Goal: Task Accomplishment & Management: Manage account settings

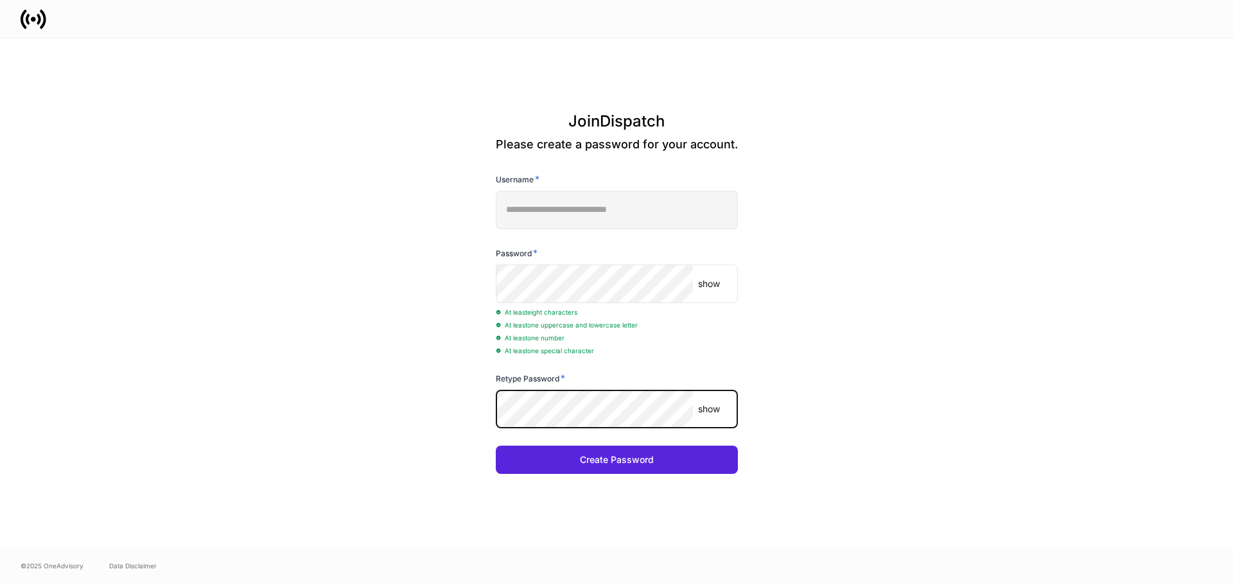
click at [496, 446] on button "Create Password" at bounding box center [617, 460] width 242 height 28
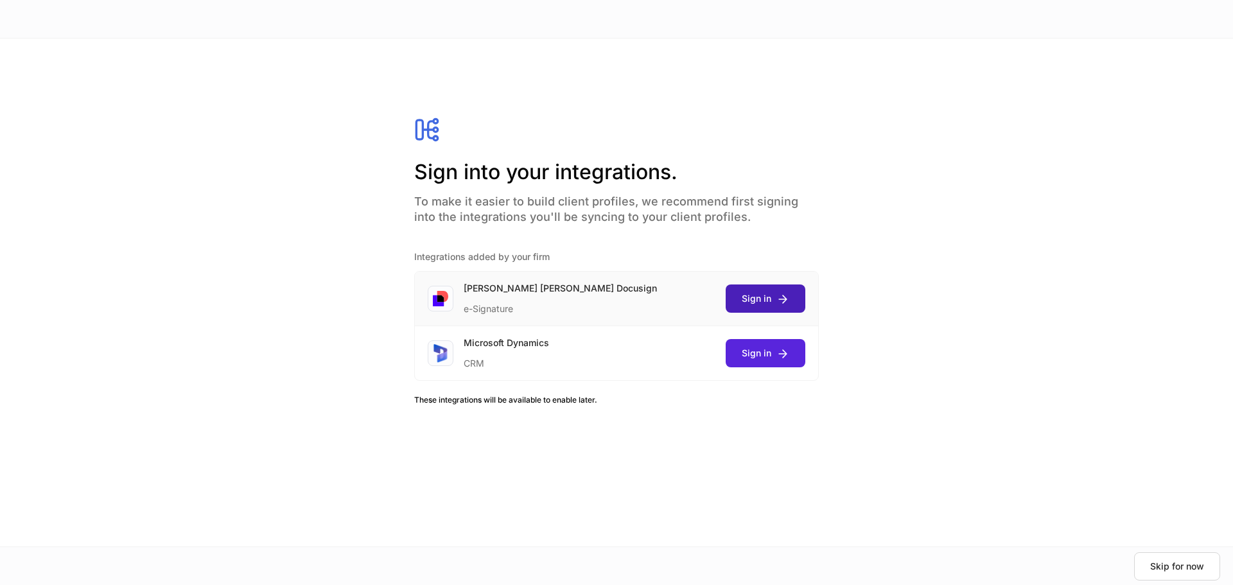
click at [772, 307] on button "Sign in" at bounding box center [766, 299] width 80 height 28
click at [767, 354] on div "Sign in" at bounding box center [766, 353] width 48 height 13
click at [1031, 325] on div at bounding box center [616, 292] width 1233 height 585
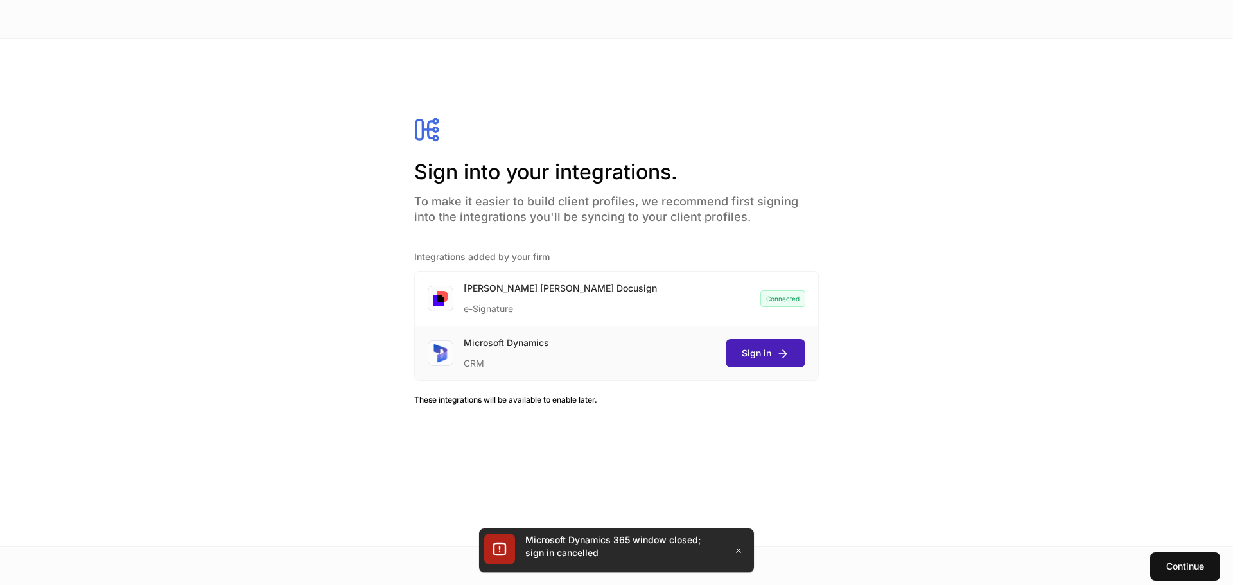
click at [774, 358] on div "Sign in" at bounding box center [766, 353] width 48 height 13
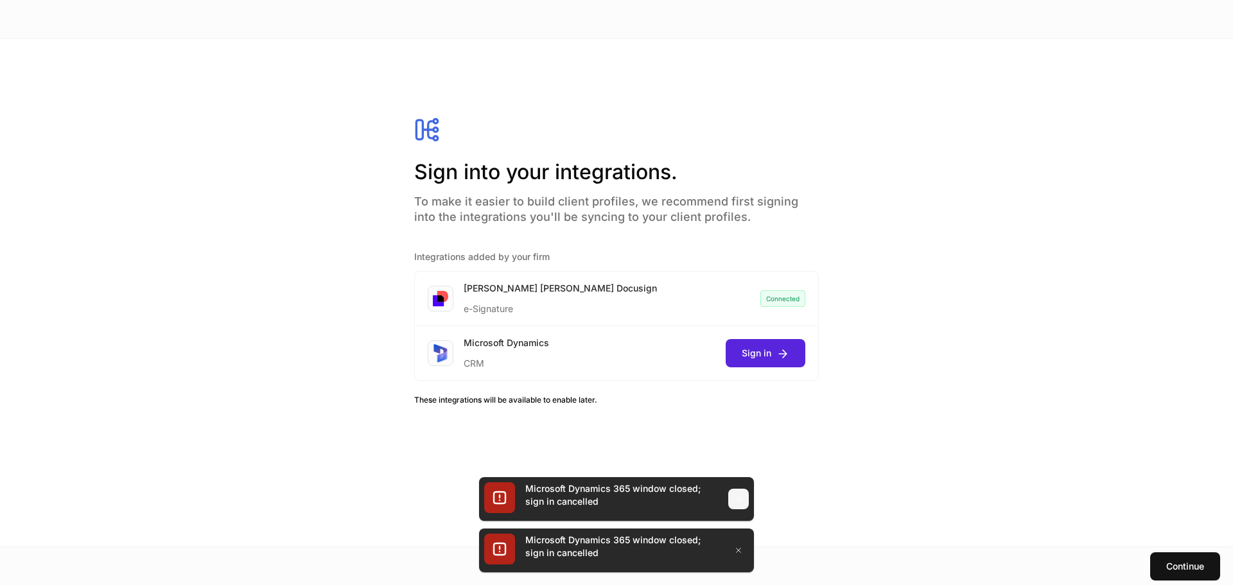
click at [735, 502] on icon "button" at bounding box center [739, 499] width 10 height 10
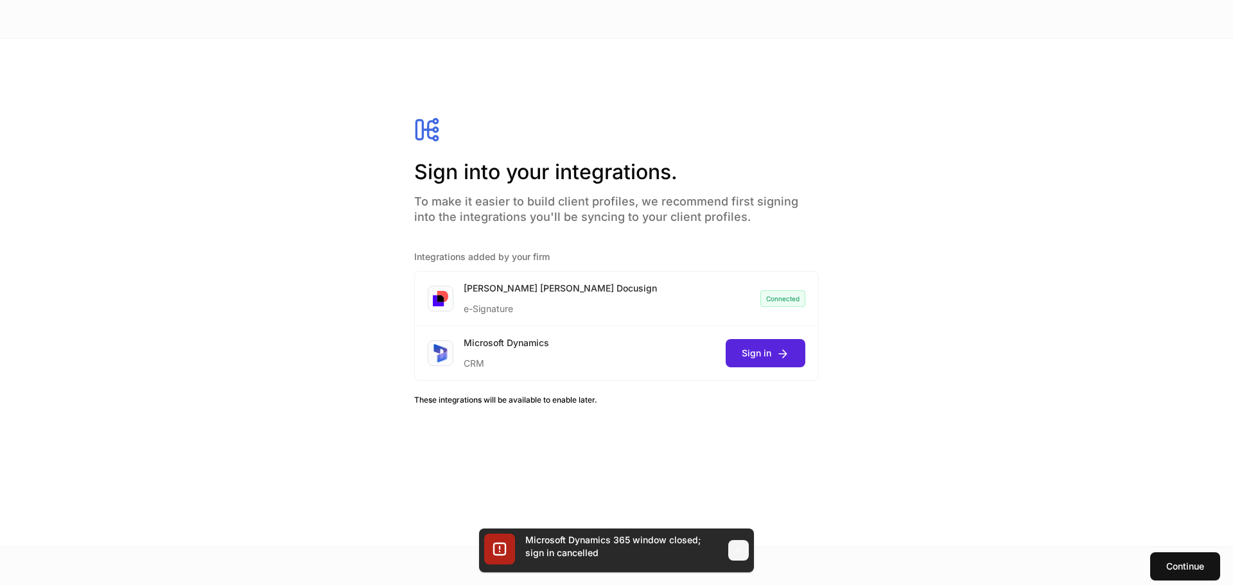
click at [739, 552] on icon "button" at bounding box center [739, 550] width 10 height 10
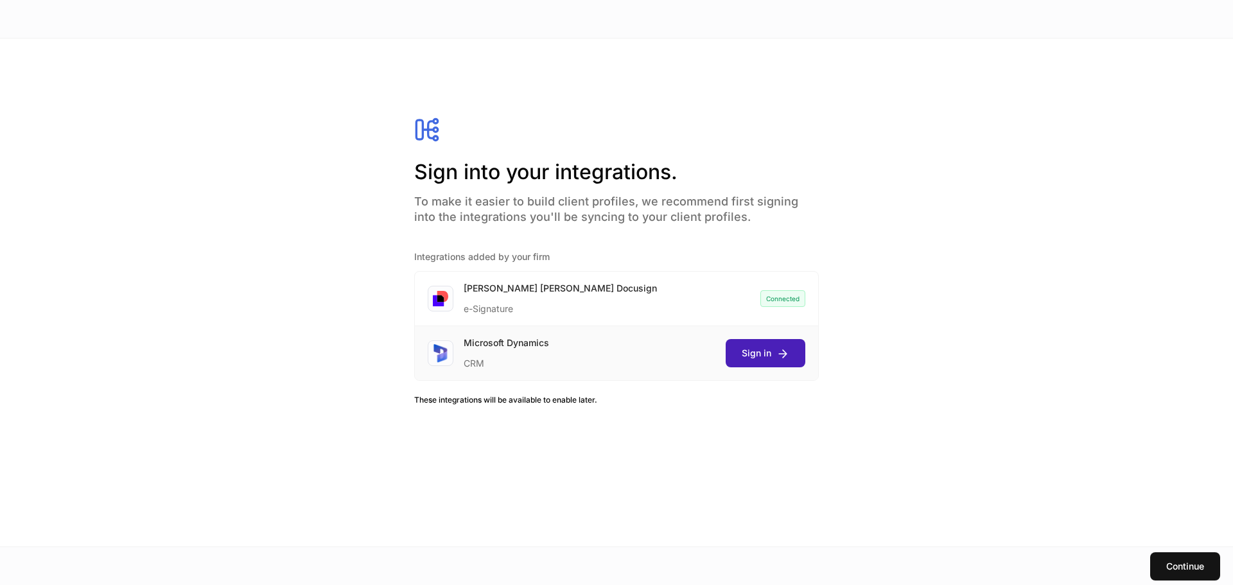
click at [789, 354] on button "Sign in" at bounding box center [766, 353] width 80 height 28
click at [1151, 452] on div at bounding box center [616, 292] width 1233 height 585
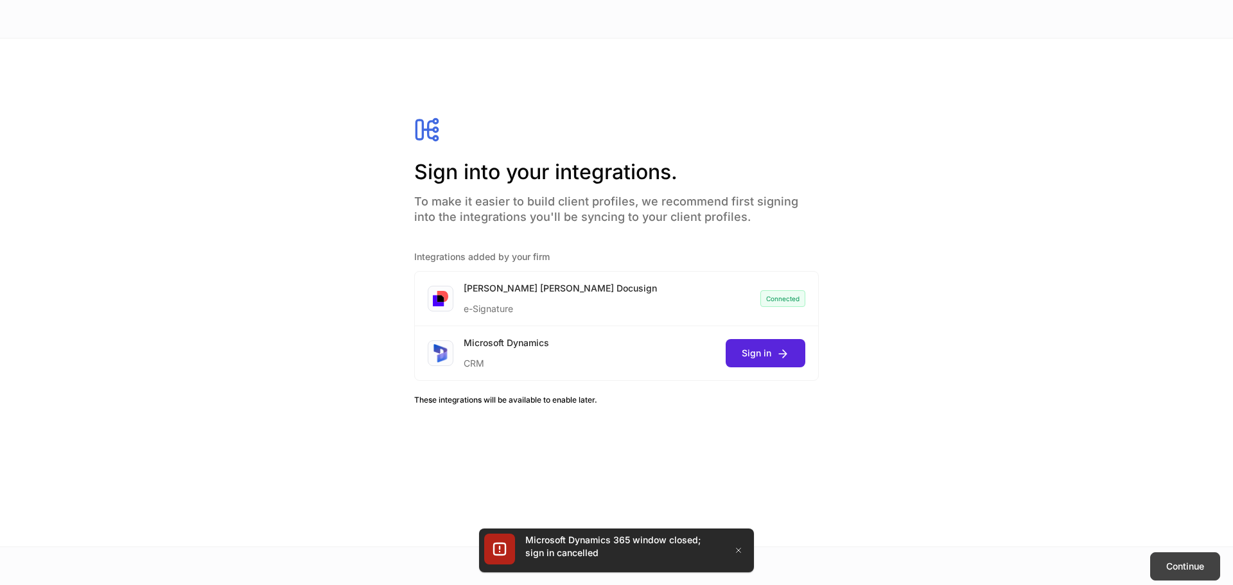
click at [1186, 565] on div "Continue" at bounding box center [1186, 566] width 38 height 13
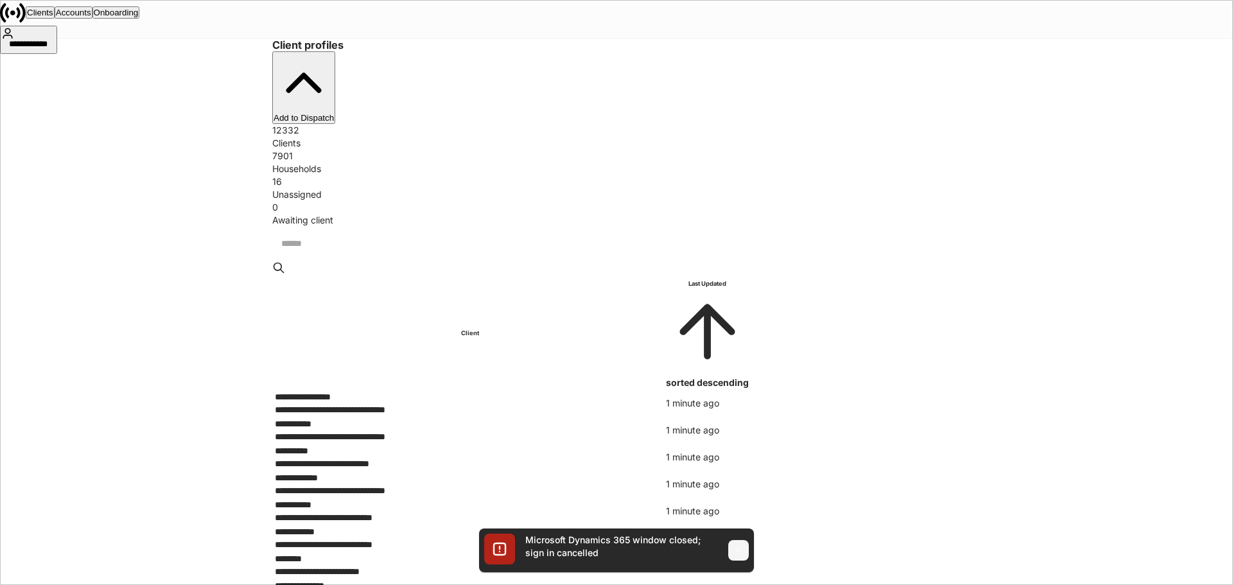
click at [736, 551] on icon "button" at bounding box center [739, 550] width 10 height 10
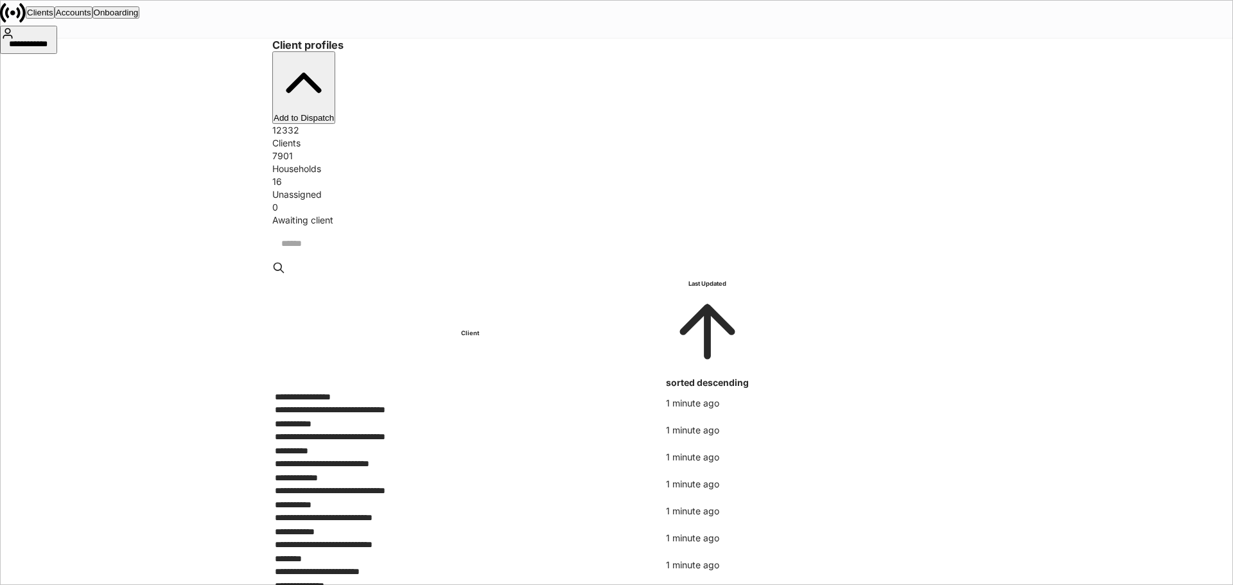
click at [56, 40] on div "**********" at bounding box center [28, 46] width 55 height 13
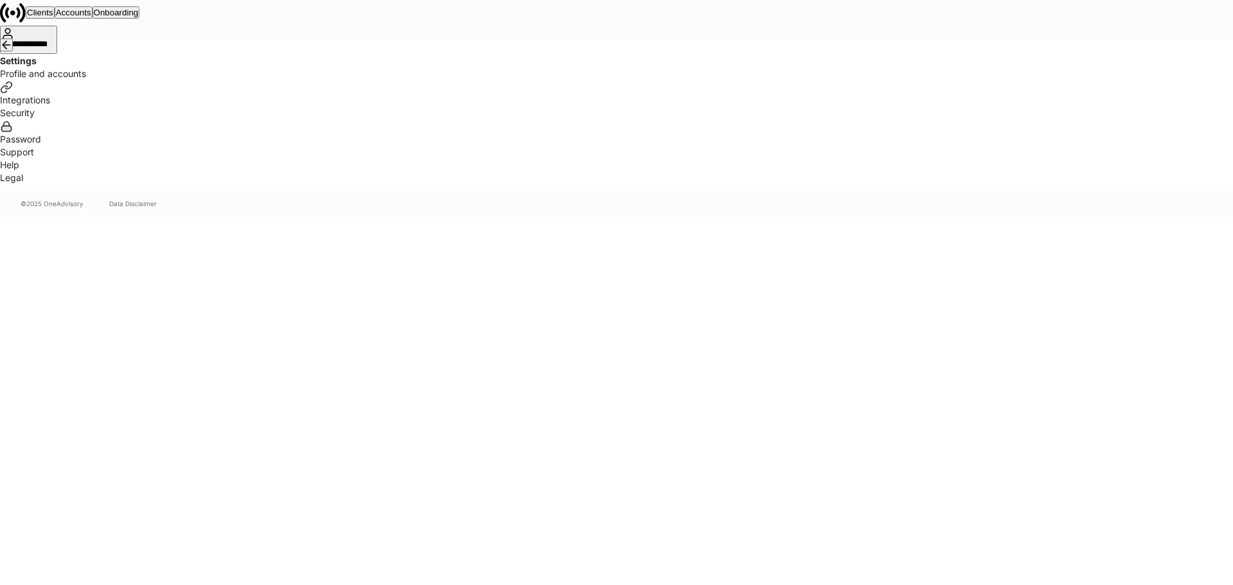
click at [390, 67] on div "Settings" at bounding box center [616, 53] width 1233 height 29
click at [13, 51] on icon "button" at bounding box center [6, 45] width 13 height 13
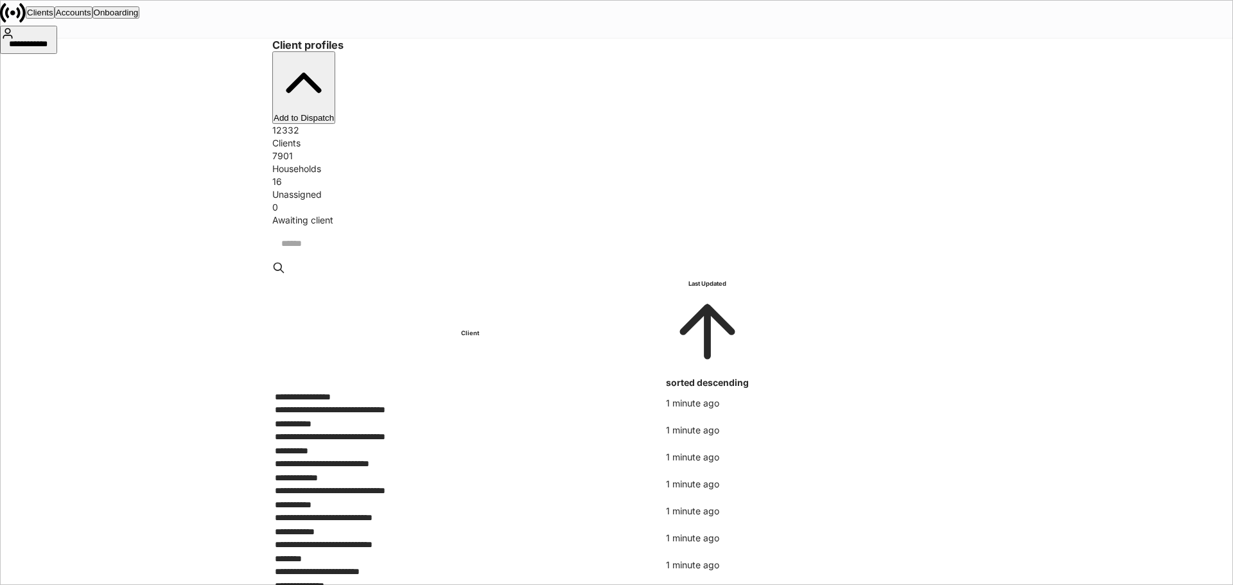
click at [91, 17] on div "Accounts" at bounding box center [73, 13] width 35 height 10
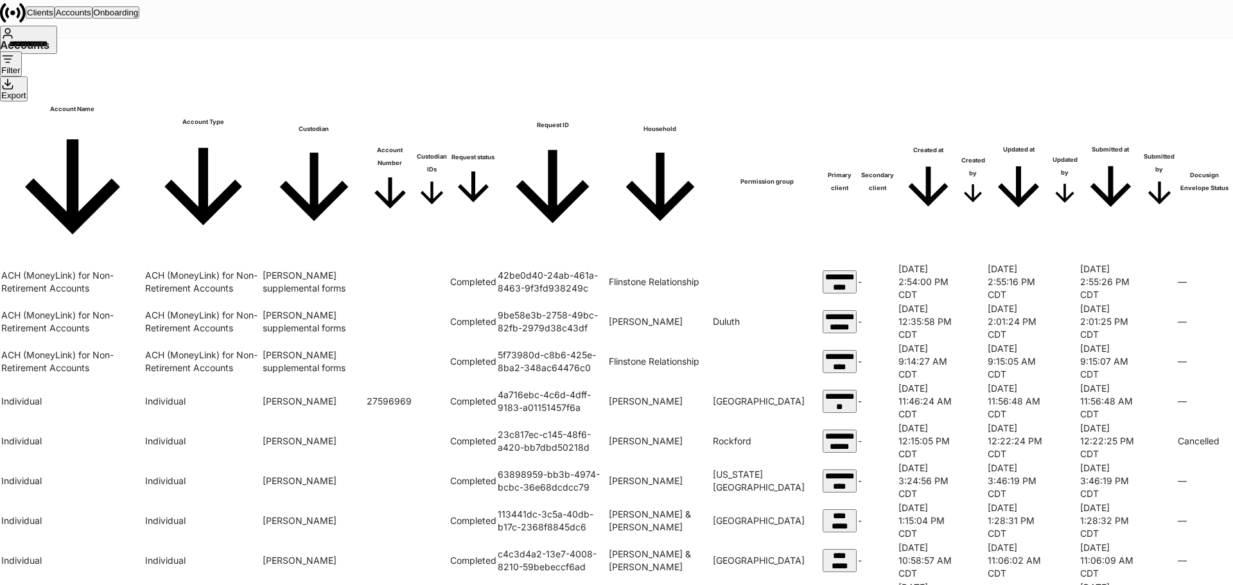
click at [140, 19] on button "Onboarding" at bounding box center [117, 12] width 48 height 12
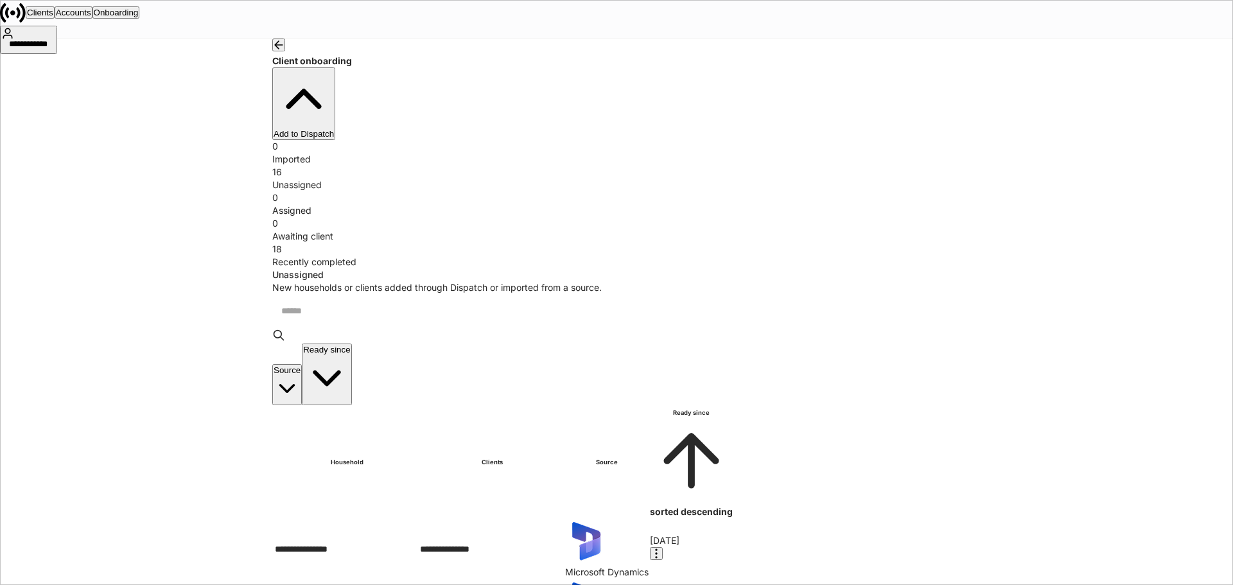
click at [53, 13] on div "Clients" at bounding box center [40, 13] width 26 height 10
